Goal: Go to known website: Access a specific website the user already knows

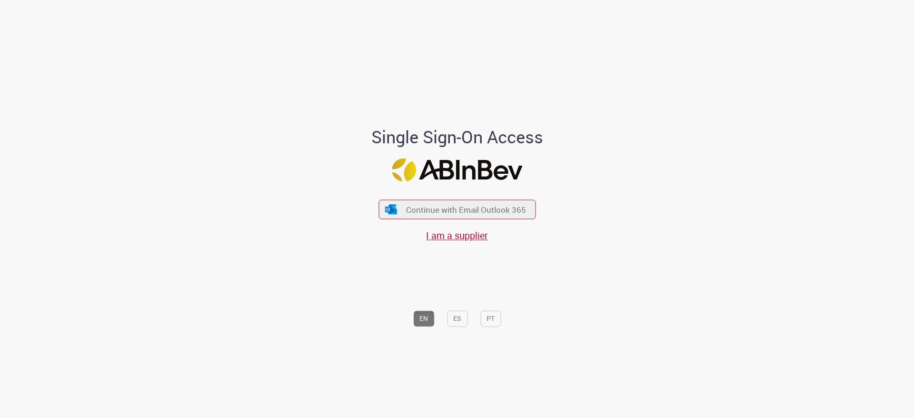
click at [497, 221] on div "Continue with Email Outlook 365 I am a supplier" at bounding box center [457, 216] width 157 height 53
click at [513, 210] on span "Continue with Email Outlook 365" at bounding box center [466, 209] width 122 height 11
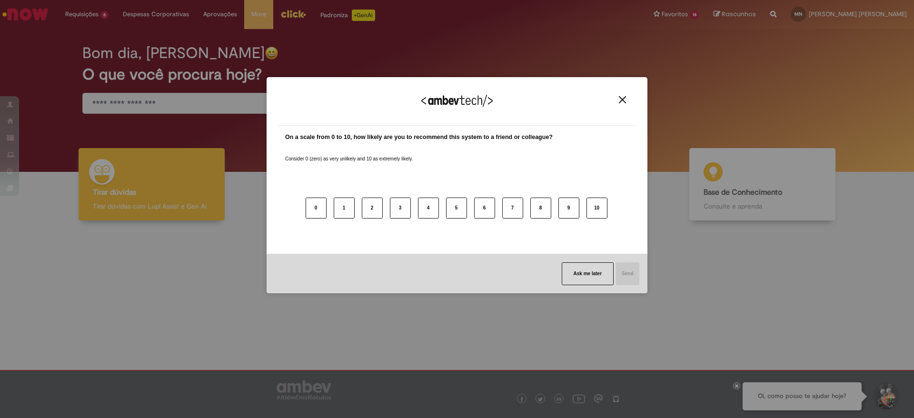
click at [625, 101] on button "Close" at bounding box center [622, 100] width 13 height 8
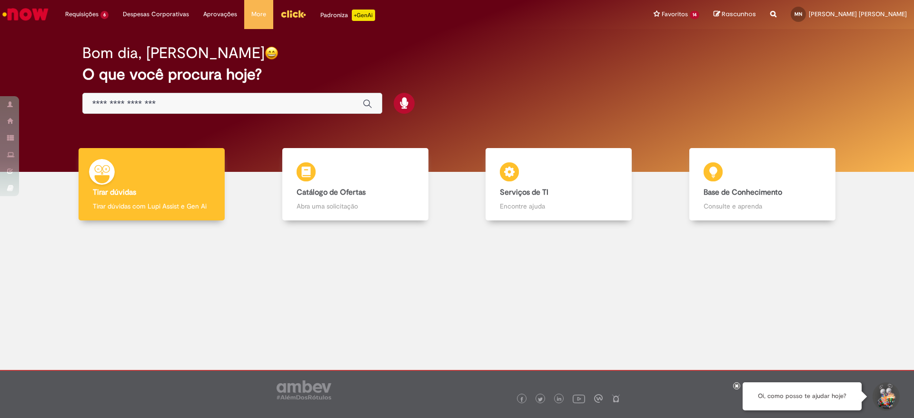
click at [298, 13] on img "Menu Cabeçalho" at bounding box center [294, 14] width 26 height 14
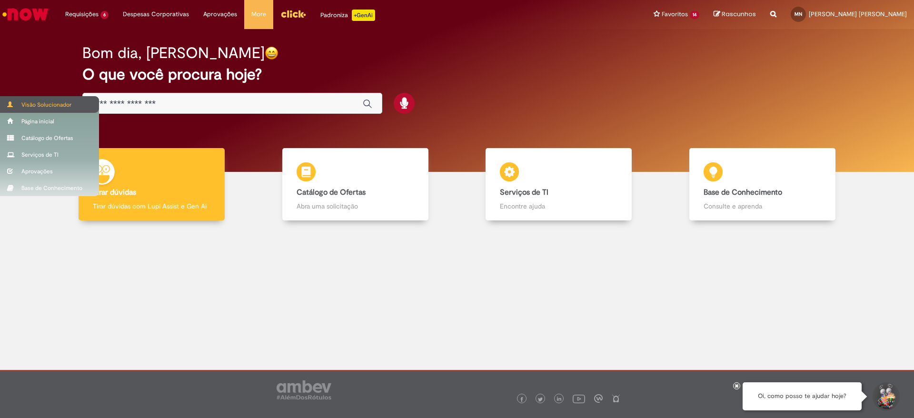
click at [10, 101] on span at bounding box center [10, 104] width 7 height 6
